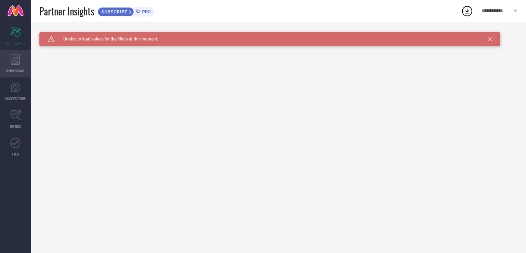
click at [6, 64] on div "WORKSPACE" at bounding box center [15, 63] width 31 height 27
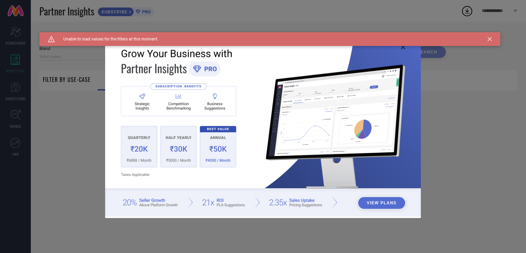
type input "1 STOP FASHION"
type input "All"
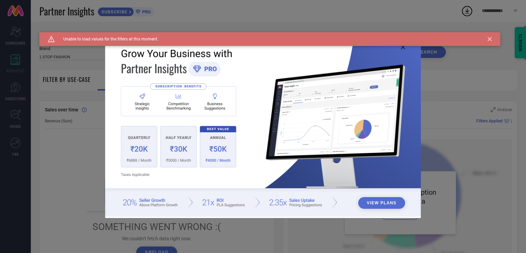
click at [26, 93] on div "View Plans" at bounding box center [263, 126] width 526 height 253
